Goal: Information Seeking & Learning: Learn about a topic

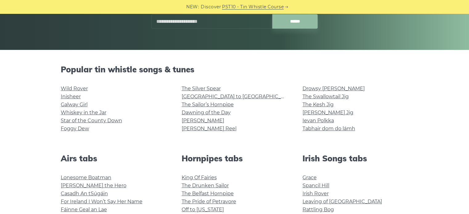
scroll to position [113, 0]
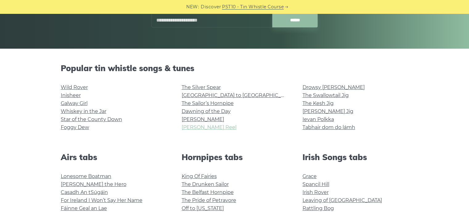
click at [194, 127] on link "Cooley’s Reel" at bounding box center [209, 128] width 55 height 6
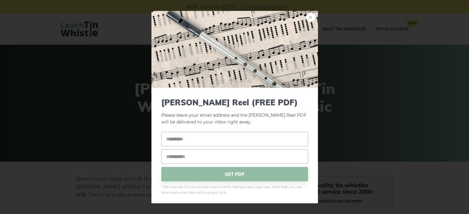
click at [306, 15] on link "×" at bounding box center [310, 17] width 9 height 9
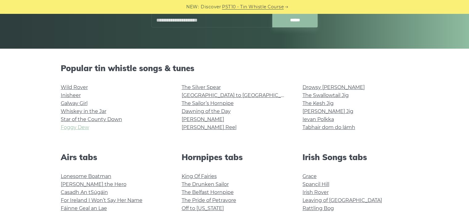
click at [69, 127] on link "Foggy Dew" at bounding box center [75, 128] width 28 height 6
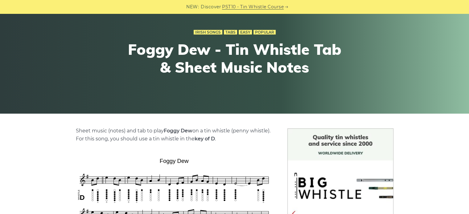
scroll to position [47, 0]
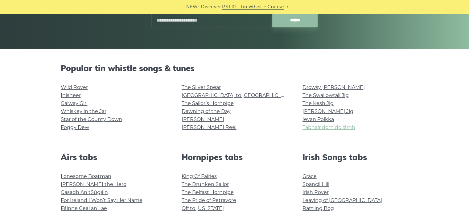
click at [325, 127] on link "Tabhair dom do lámh" at bounding box center [329, 128] width 53 height 6
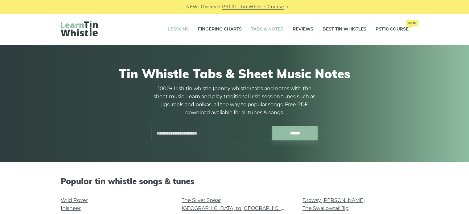
click at [176, 27] on link "Lessons" at bounding box center [178, 29] width 21 height 15
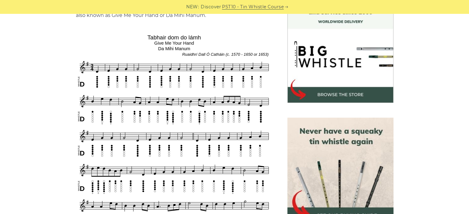
scroll to position [181, 0]
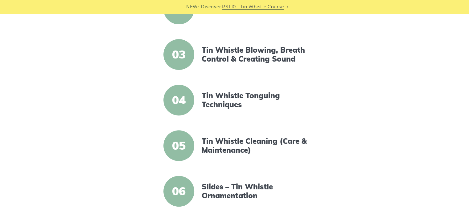
scroll to position [230, 0]
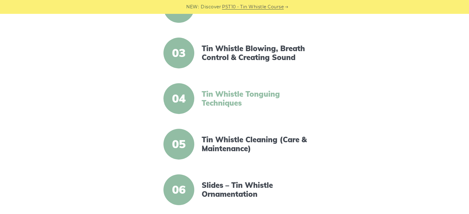
click at [226, 94] on link "Tin Whistle Tonguing Techniques" at bounding box center [255, 99] width 106 height 18
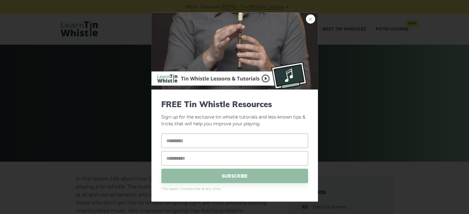
click at [310, 17] on link "×" at bounding box center [310, 18] width 9 height 9
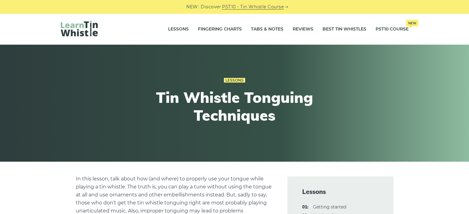
click at [376, 75] on div "Lessons Tin Whistle Tonguing Techniques" at bounding box center [235, 103] width 378 height 84
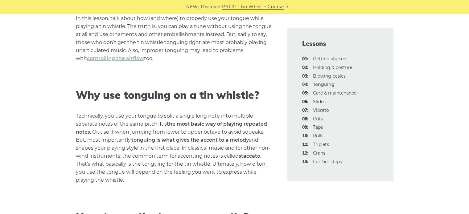
scroll to position [164, 0]
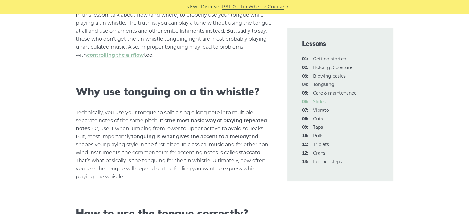
click at [318, 101] on link "06: Slides" at bounding box center [319, 102] width 13 height 6
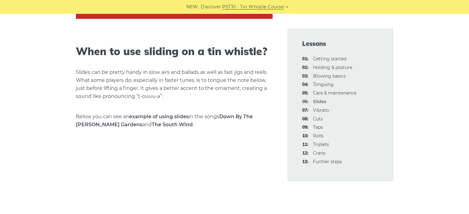
scroll to position [454, 0]
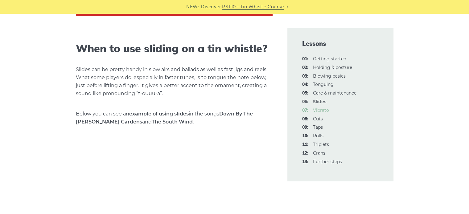
click at [323, 110] on link "07: Vibrato" at bounding box center [321, 111] width 16 height 6
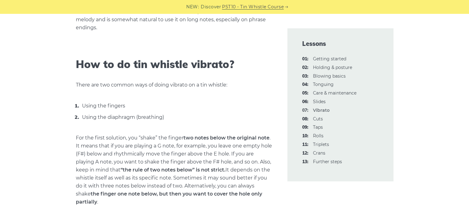
scroll to position [268, 0]
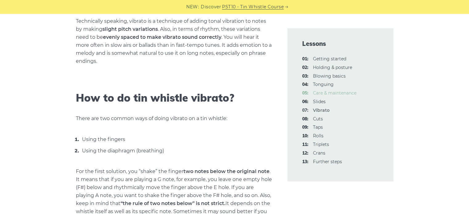
click at [331, 92] on link "05: Care & maintenance" at bounding box center [334, 93] width 43 height 6
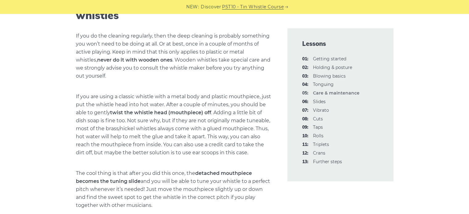
scroll to position [794, 0]
